Goal: Find specific page/section: Find specific page/section

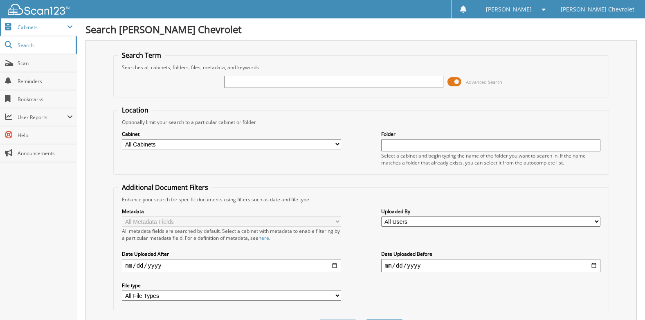
click at [45, 28] on span "Cabinets" at bounding box center [43, 27] width 50 height 7
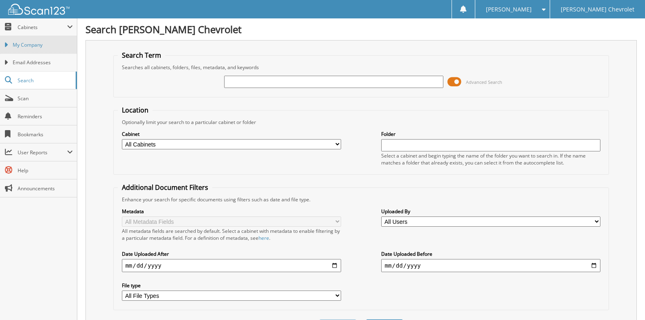
click at [40, 47] on span "My Company" at bounding box center [43, 44] width 60 height 7
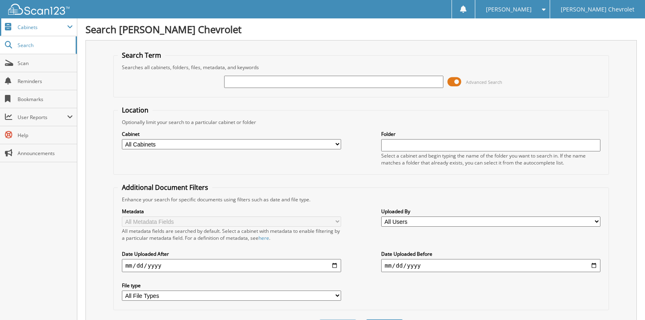
click at [27, 25] on span "Cabinets" at bounding box center [43, 27] width 50 height 7
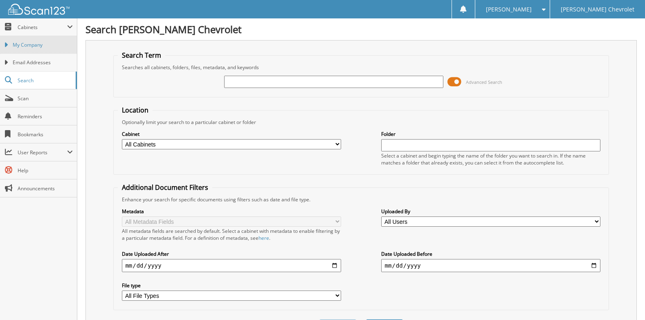
click at [29, 44] on span "My Company" at bounding box center [43, 44] width 60 height 7
